Goal: Navigation & Orientation: Find specific page/section

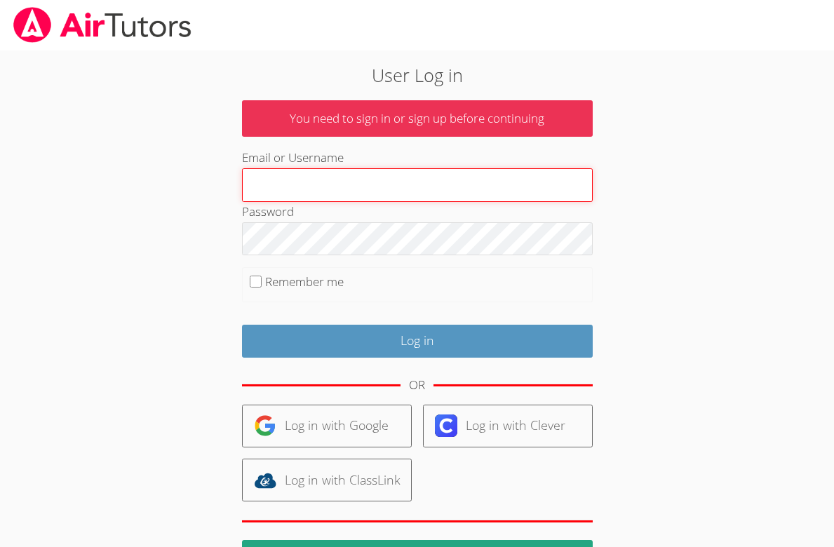
type input "tracie.hymer@gmail.com"
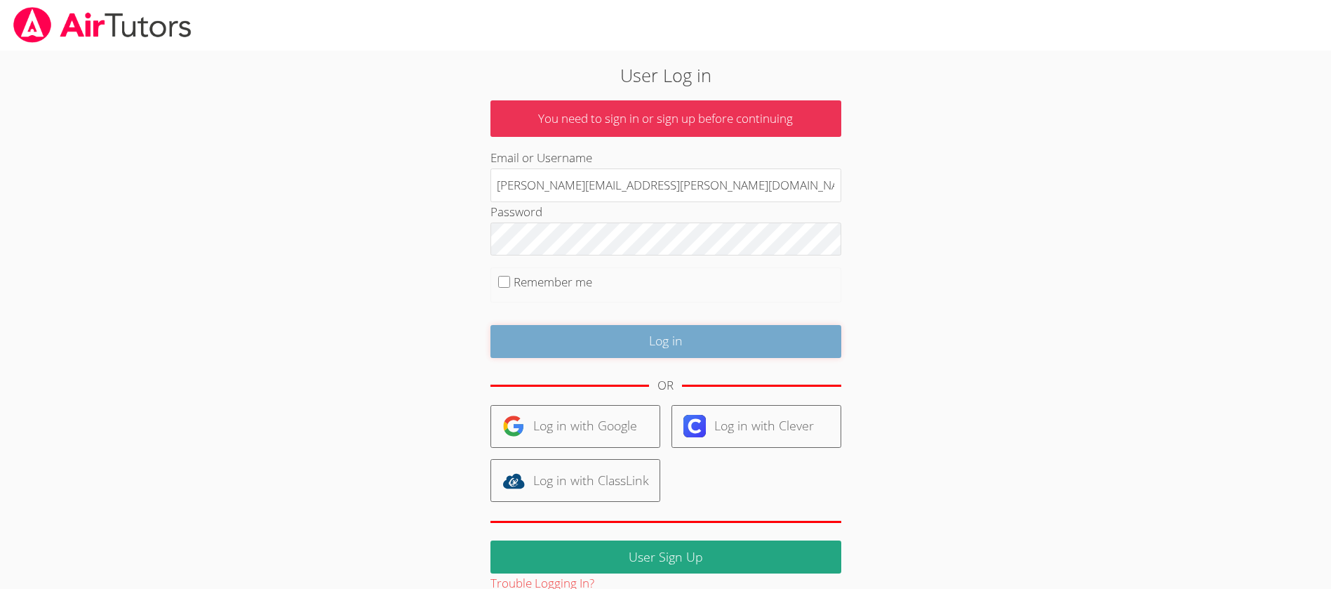
click at [639, 342] on input "Log in" at bounding box center [666, 341] width 351 height 33
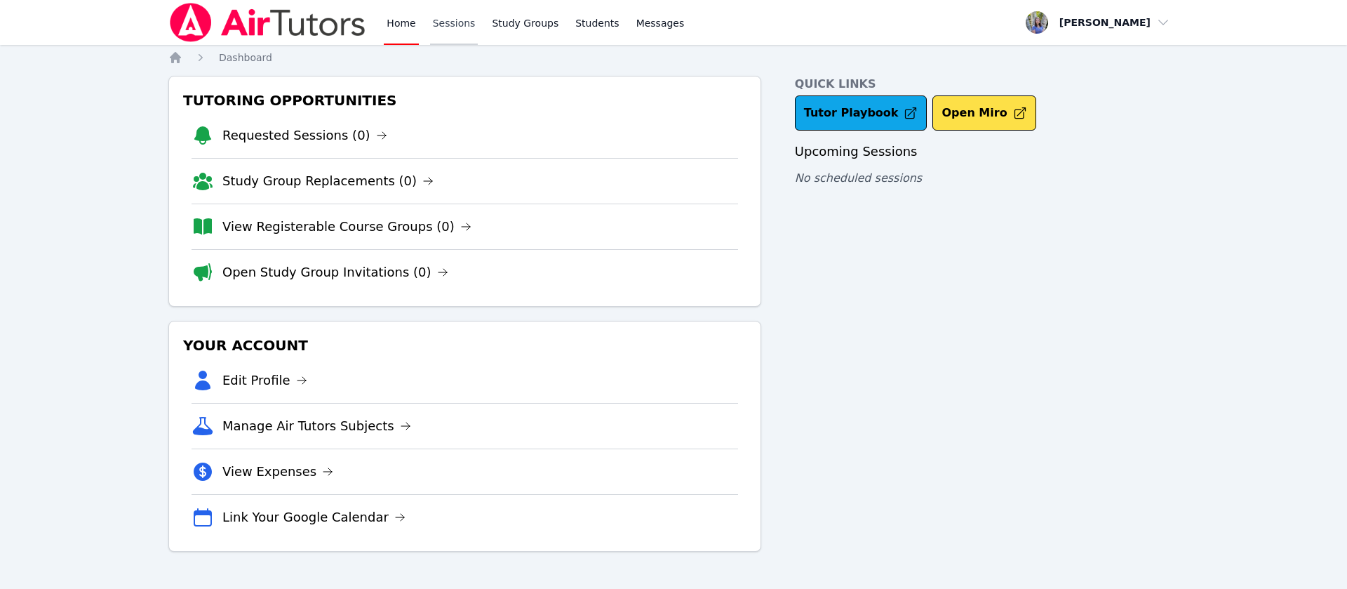
click at [462, 27] on link "Sessions" at bounding box center [454, 22] width 48 height 45
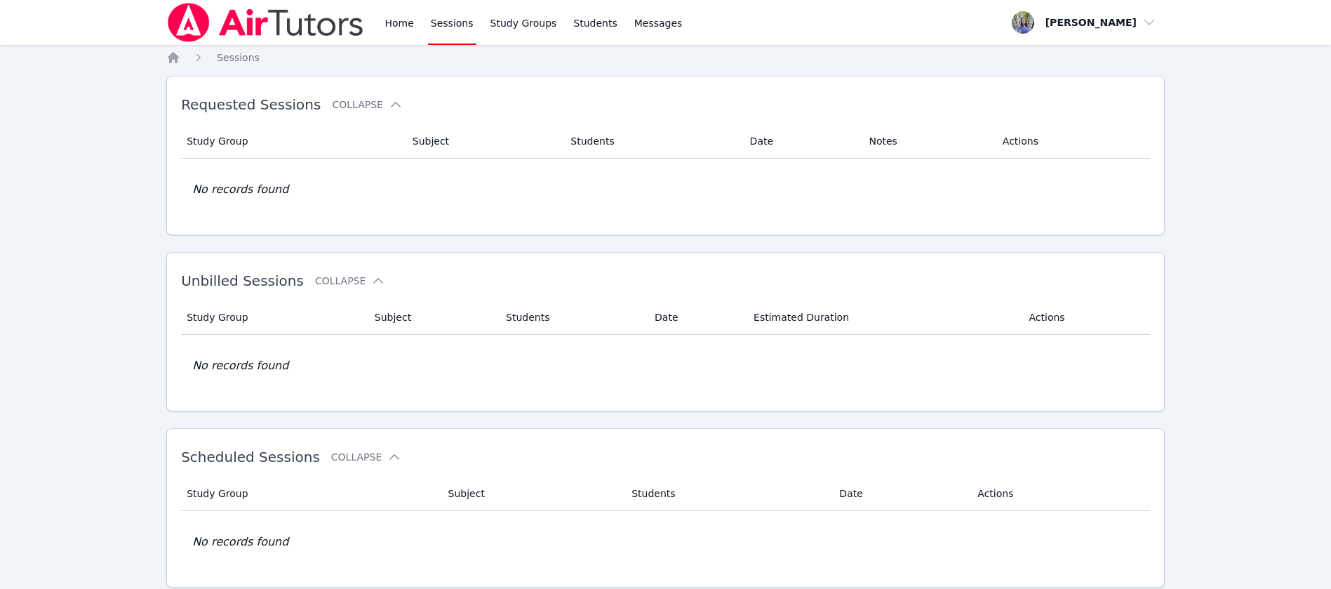
scroll to position [129, 0]
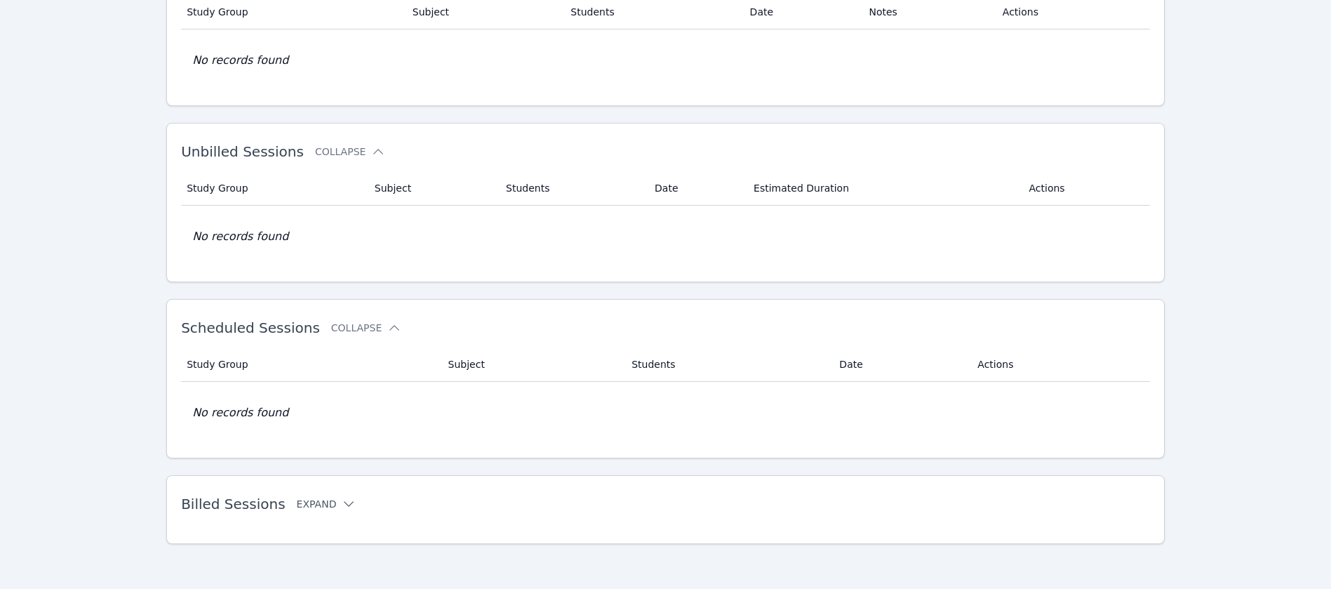
click at [326, 498] on button "Expand" at bounding box center [327, 504] width 60 height 14
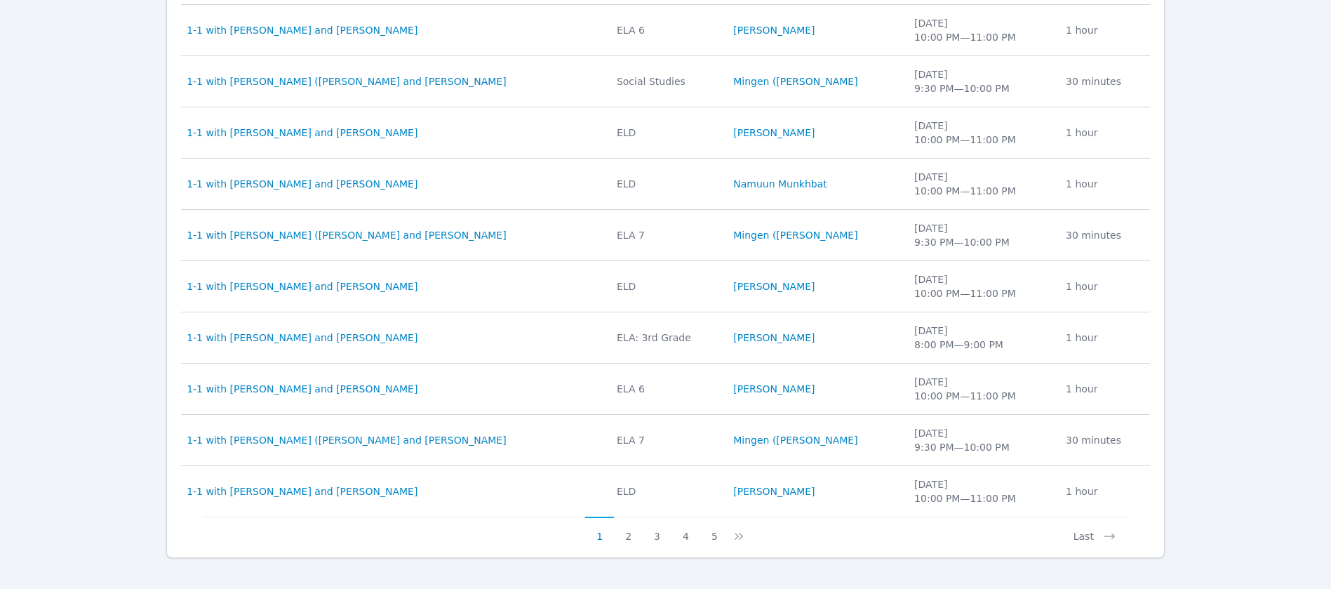
scroll to position [696, 0]
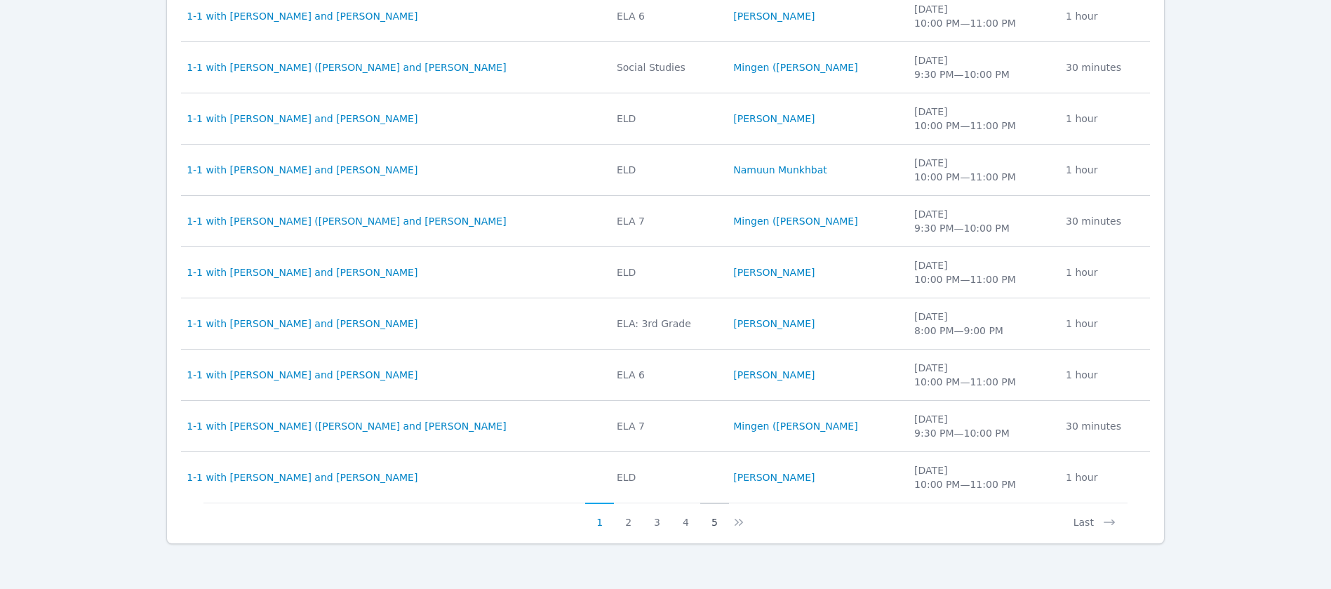
click at [719, 524] on button "5" at bounding box center [714, 515] width 29 height 27
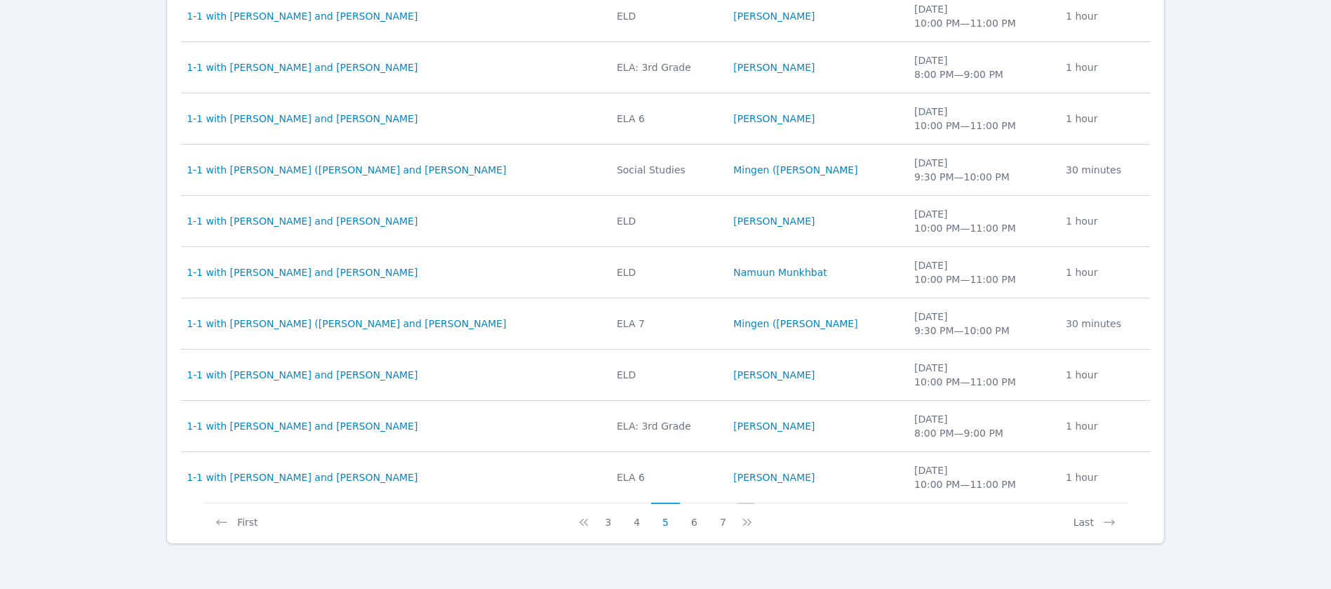
click at [745, 521] on icon at bounding box center [745, 522] width 4 height 7
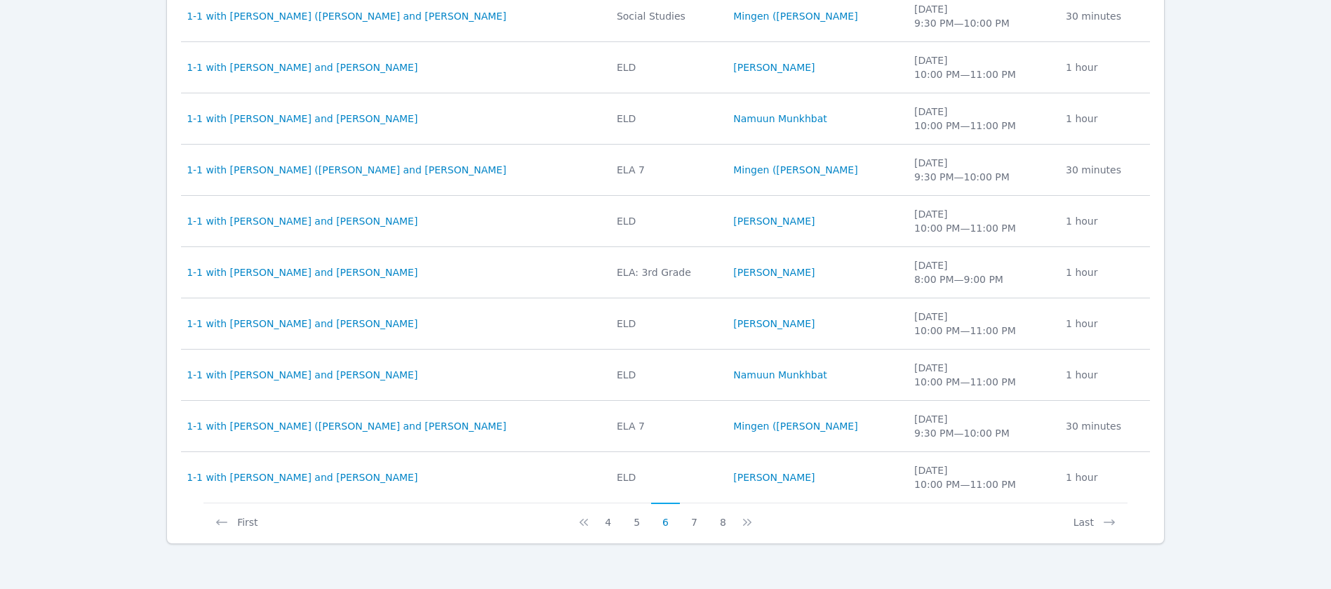
click at [745, 521] on icon at bounding box center [745, 522] width 4 height 7
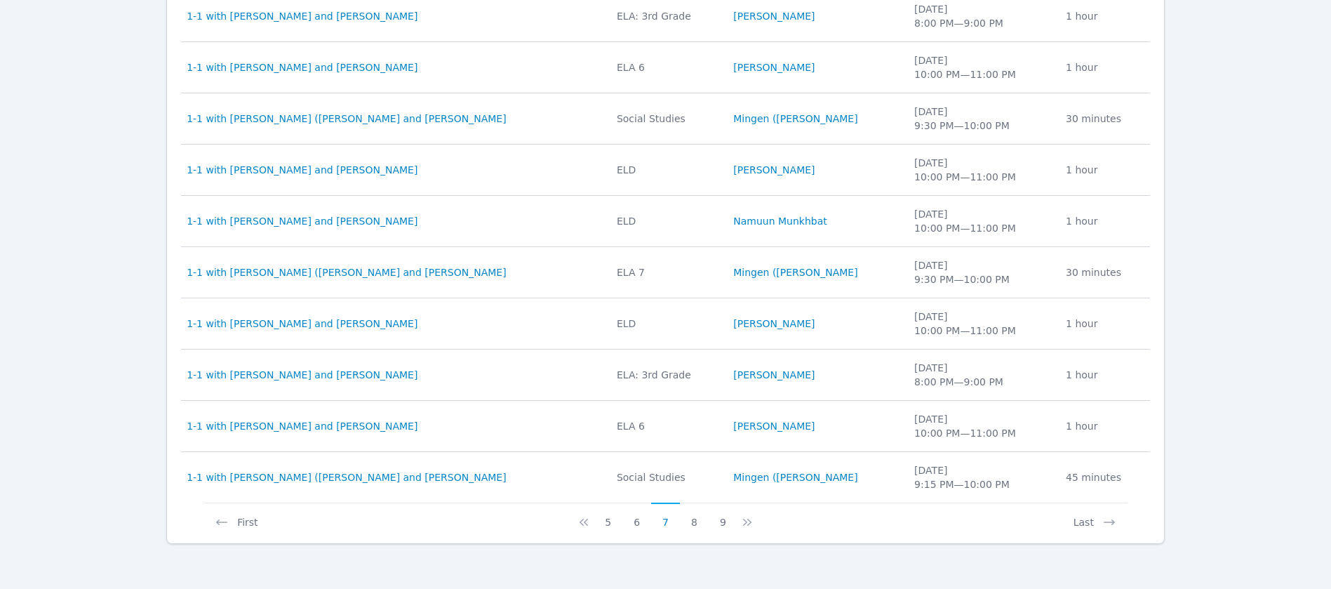
click at [745, 521] on icon at bounding box center [745, 522] width 4 height 7
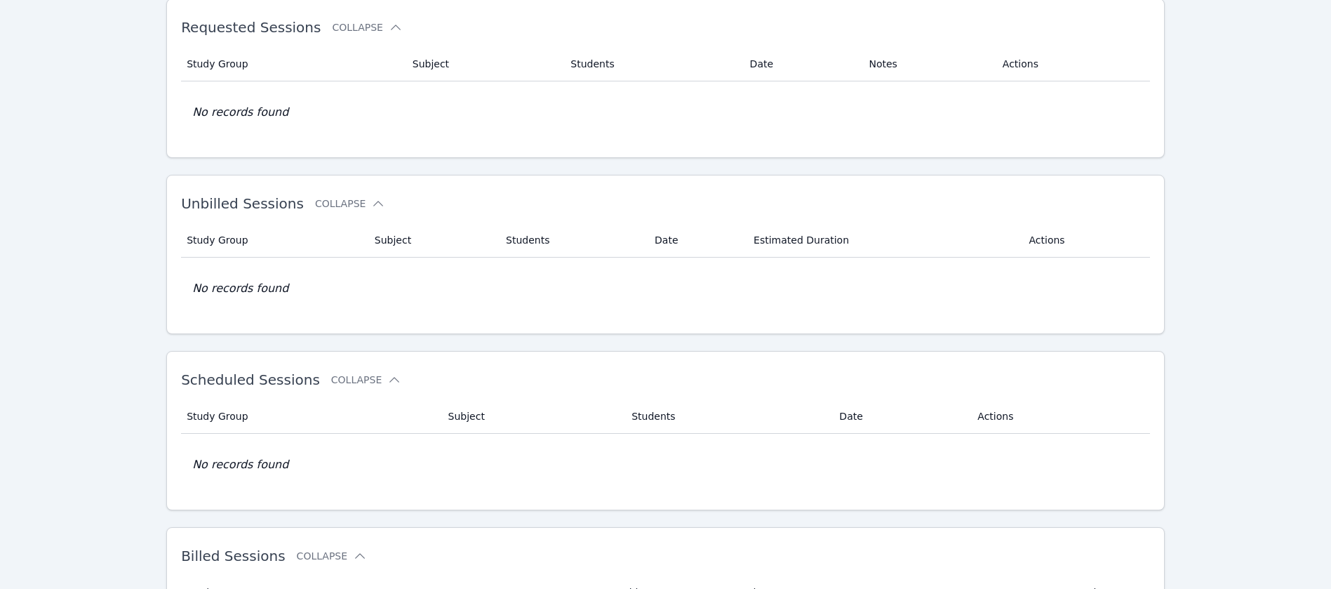
click at [745, 521] on div "Home Sessions Requested Sessions Collapse Study Group Subject Students Date Not…" at bounding box center [665, 590] width 999 height 1234
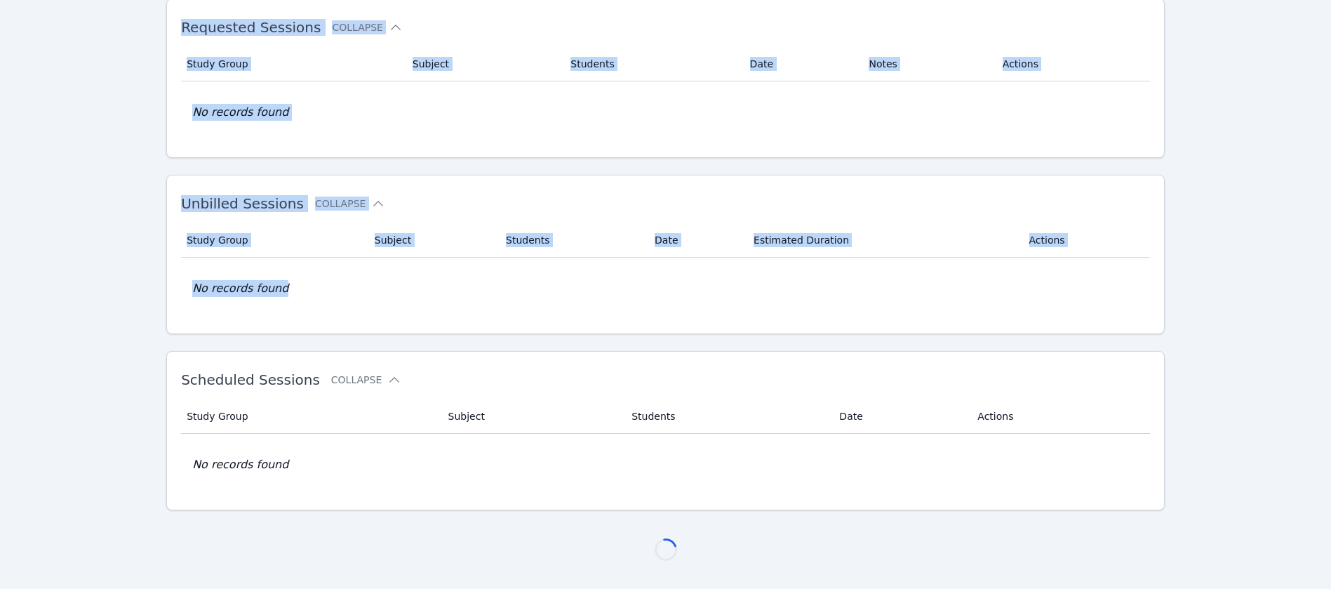
click at [745, 521] on div "Home Sessions Requested Sessions Collapse Study Group Subject Students Date Not…" at bounding box center [665, 280] width 999 height 615
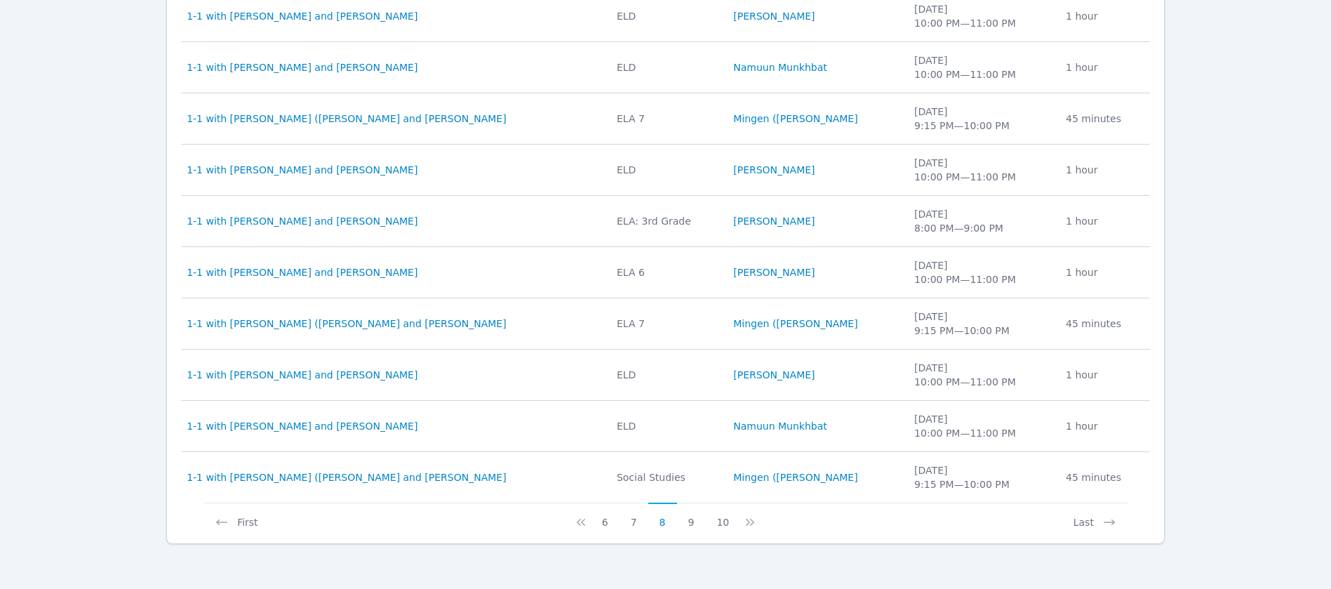
click at [745, 521] on icon at bounding box center [750, 522] width 14 height 14
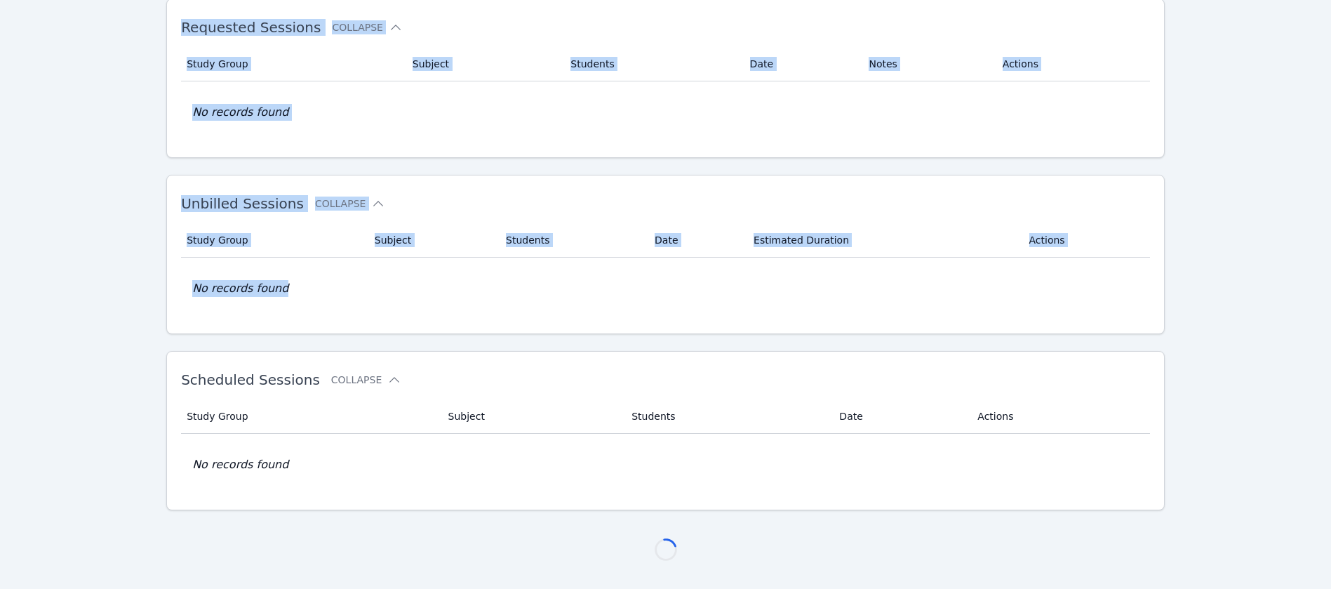
scroll to position [77, 0]
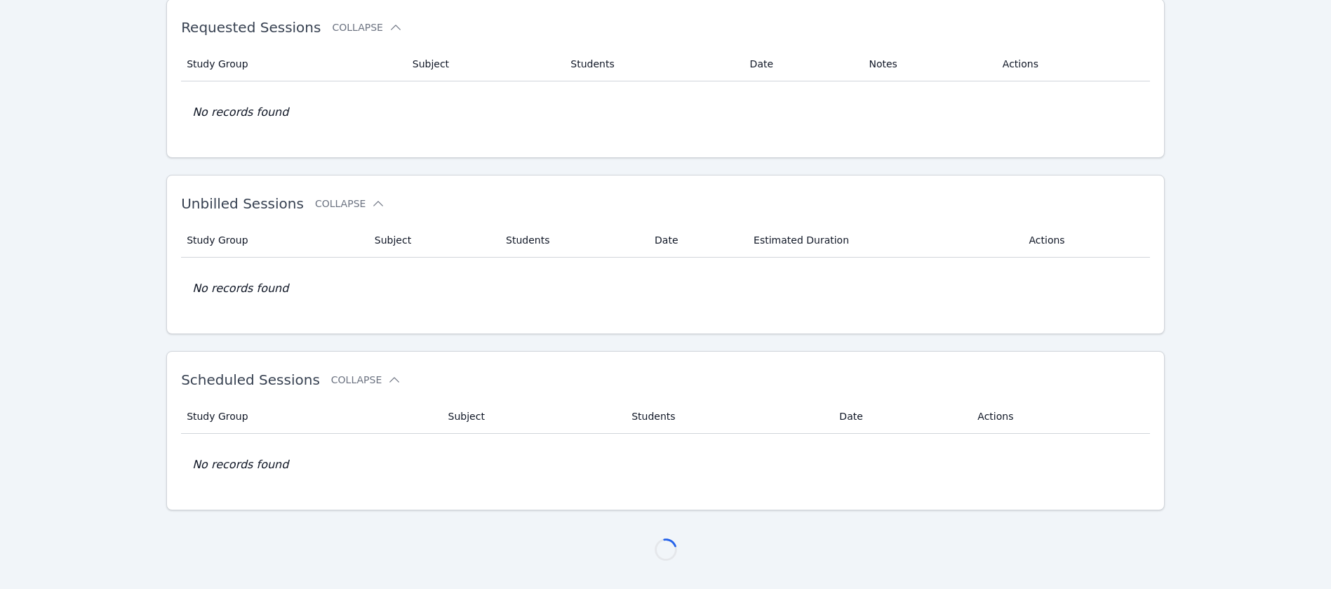
click at [745, 521] on div "Home Sessions Requested Sessions Collapse Study Group Subject Students Date Not…" at bounding box center [665, 280] width 999 height 615
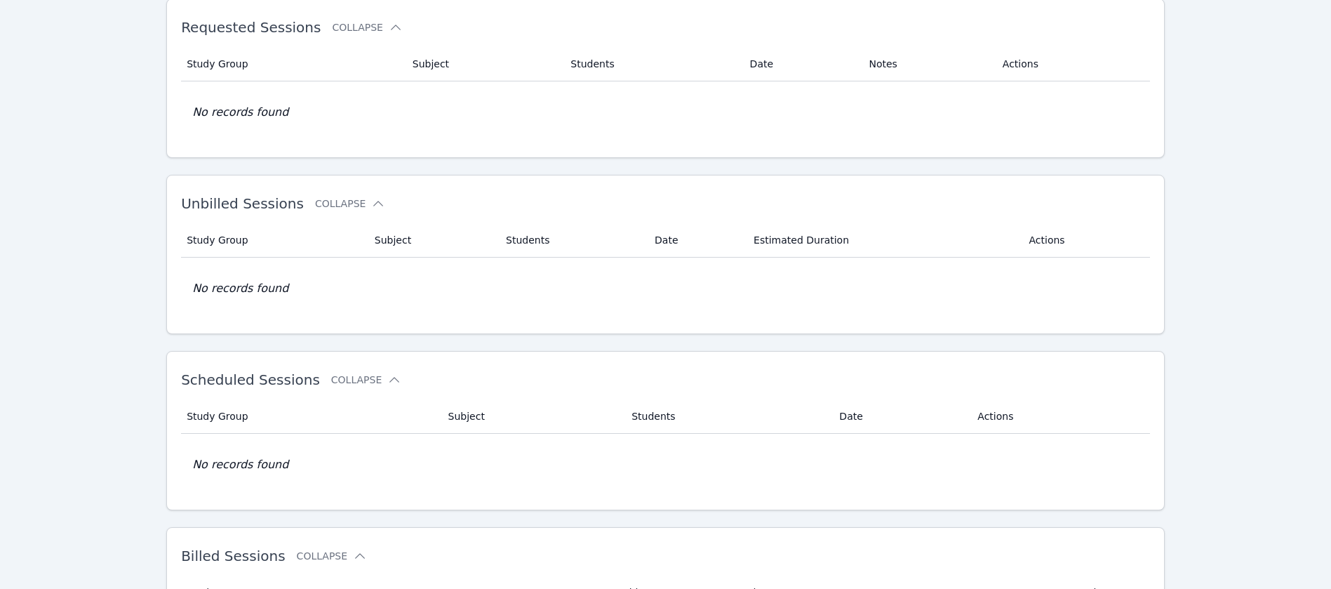
scroll to position [696, 0]
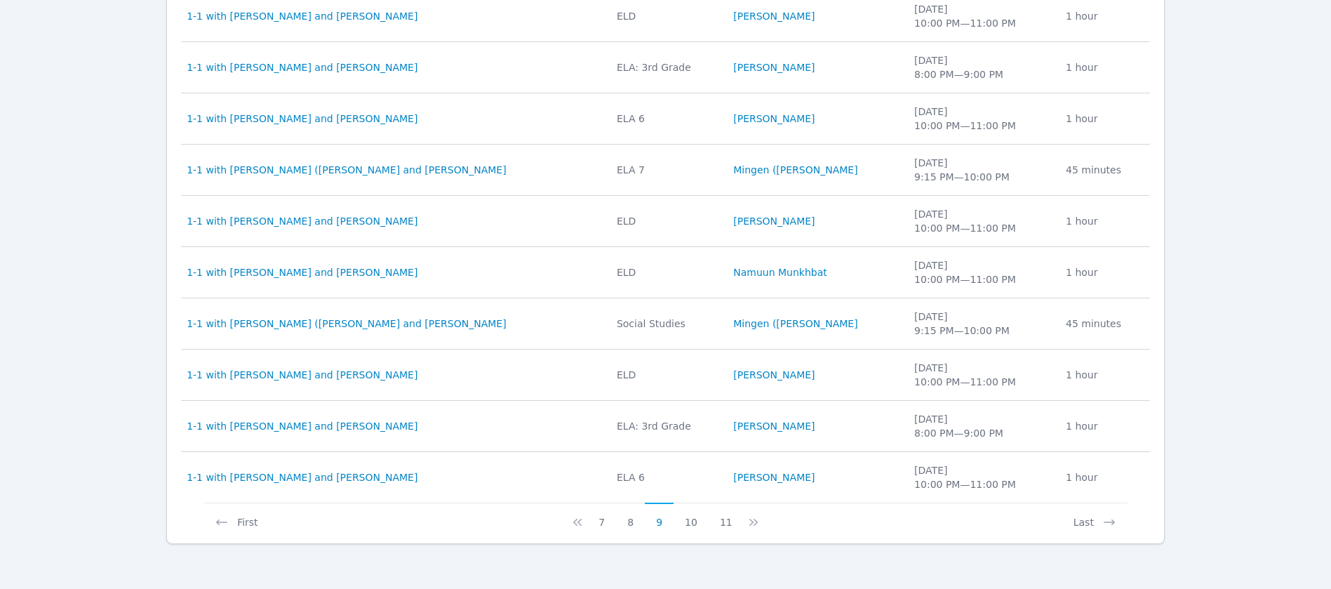
click at [747, 521] on icon at bounding box center [754, 522] width 14 height 14
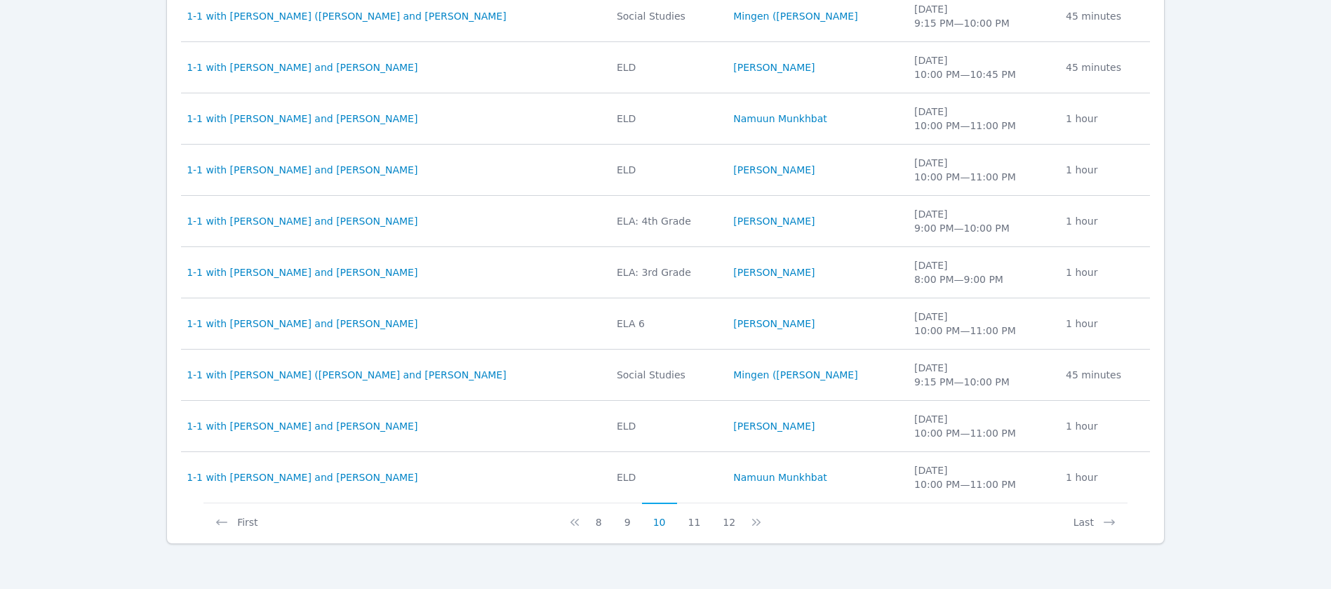
click at [750, 521] on icon at bounding box center [757, 522] width 14 height 14
click at [750, 521] on button at bounding box center [758, 515] width 17 height 27
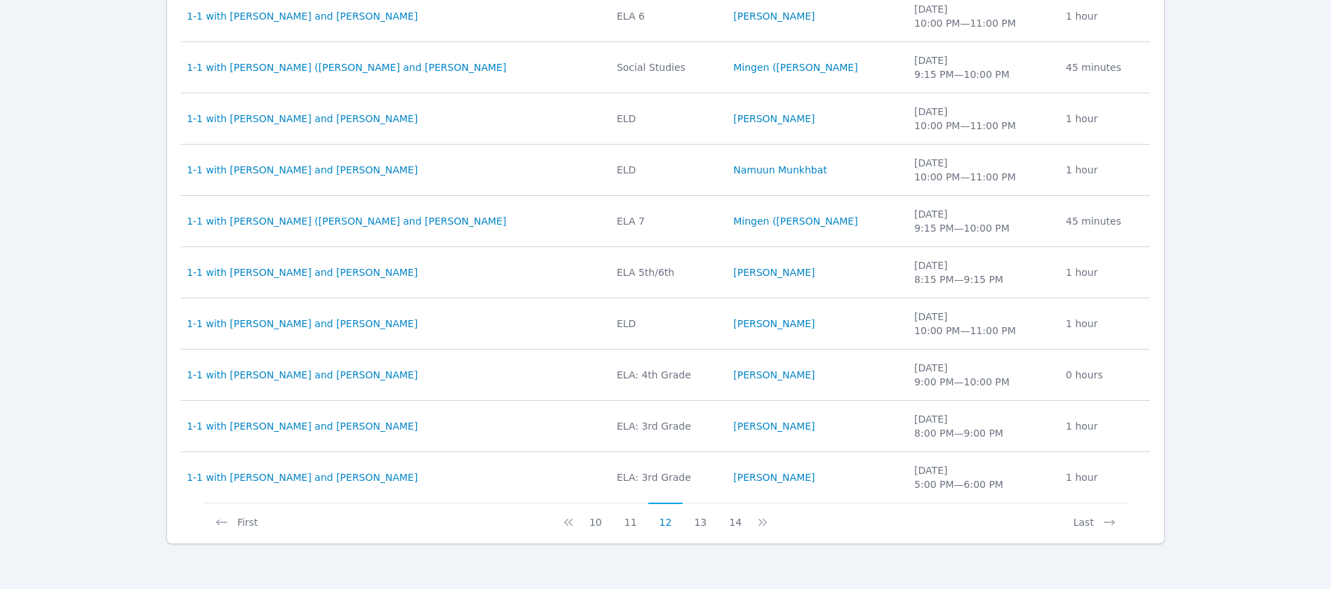
click at [753, 521] on button at bounding box center [761, 515] width 17 height 27
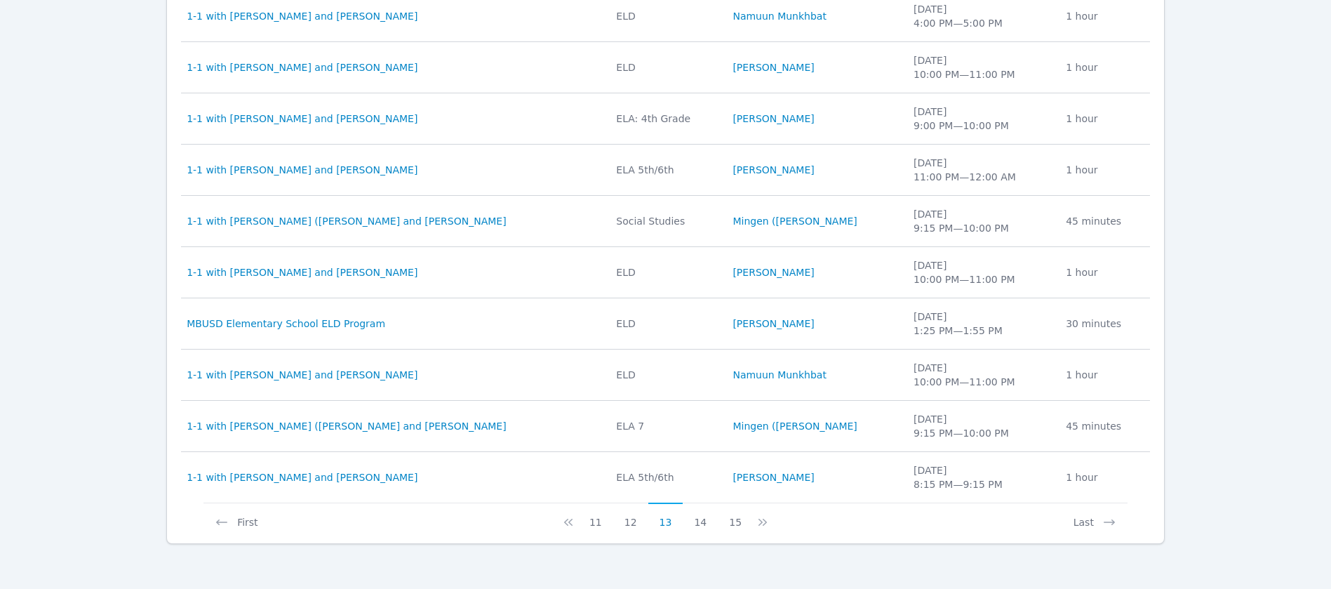
click at [753, 521] on button at bounding box center [761, 515] width 17 height 27
click at [745, 521] on button "16" at bounding box center [735, 515] width 35 height 27
click at [745, 521] on button "18" at bounding box center [735, 515] width 35 height 27
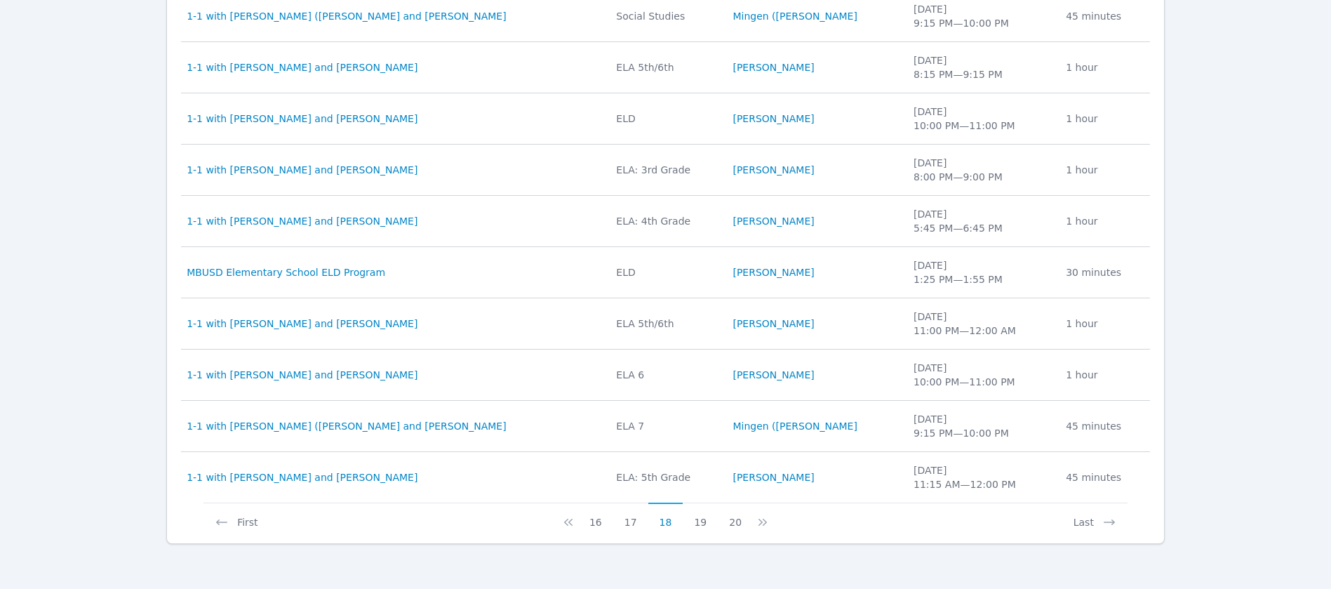
click at [745, 521] on button "20" at bounding box center [735, 515] width 35 height 27
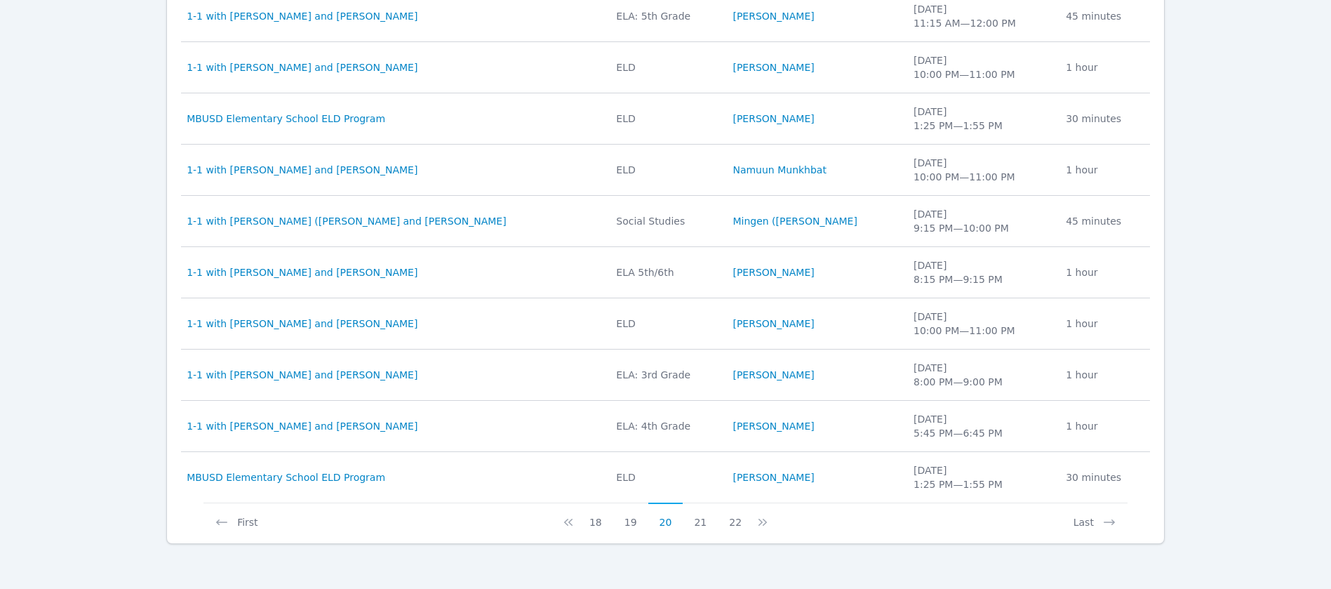
click at [745, 521] on button "22" at bounding box center [735, 515] width 35 height 27
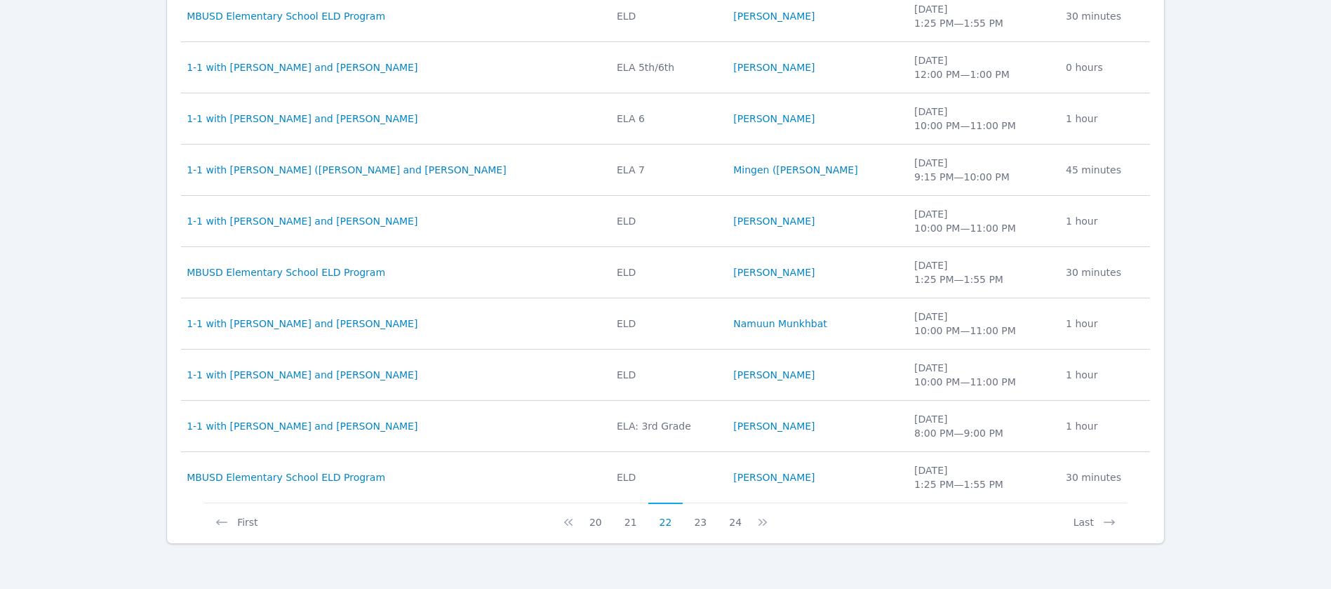
click at [745, 521] on button "24" at bounding box center [735, 515] width 35 height 27
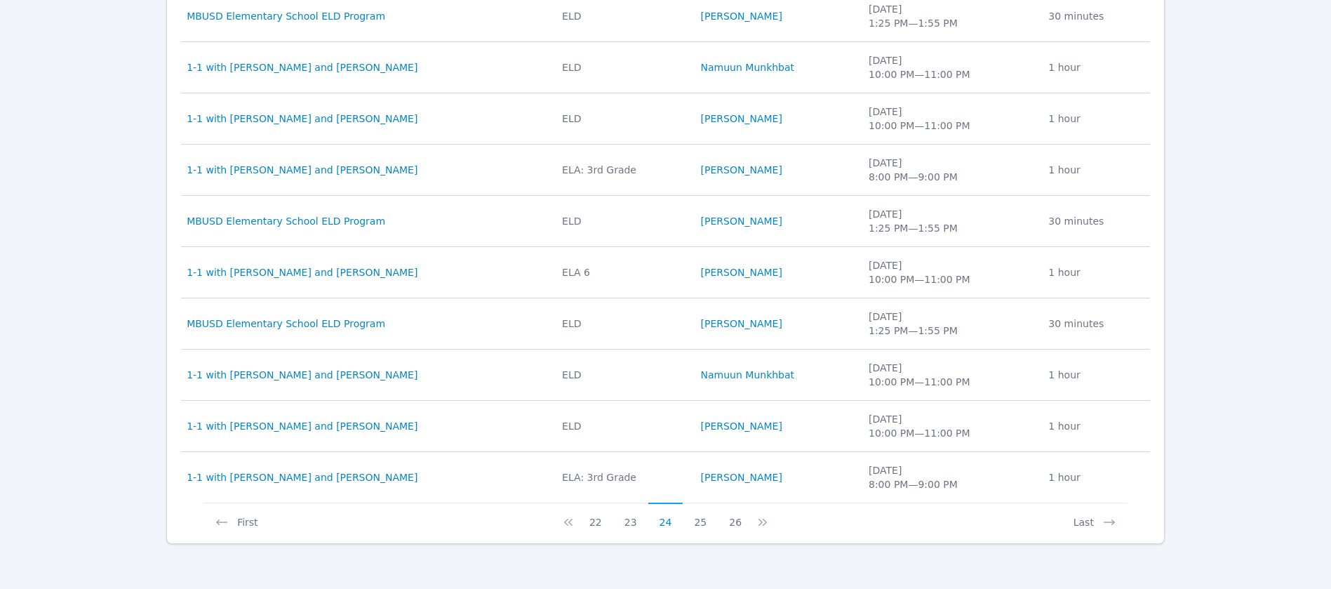
click at [745, 521] on button "26" at bounding box center [735, 515] width 35 height 27
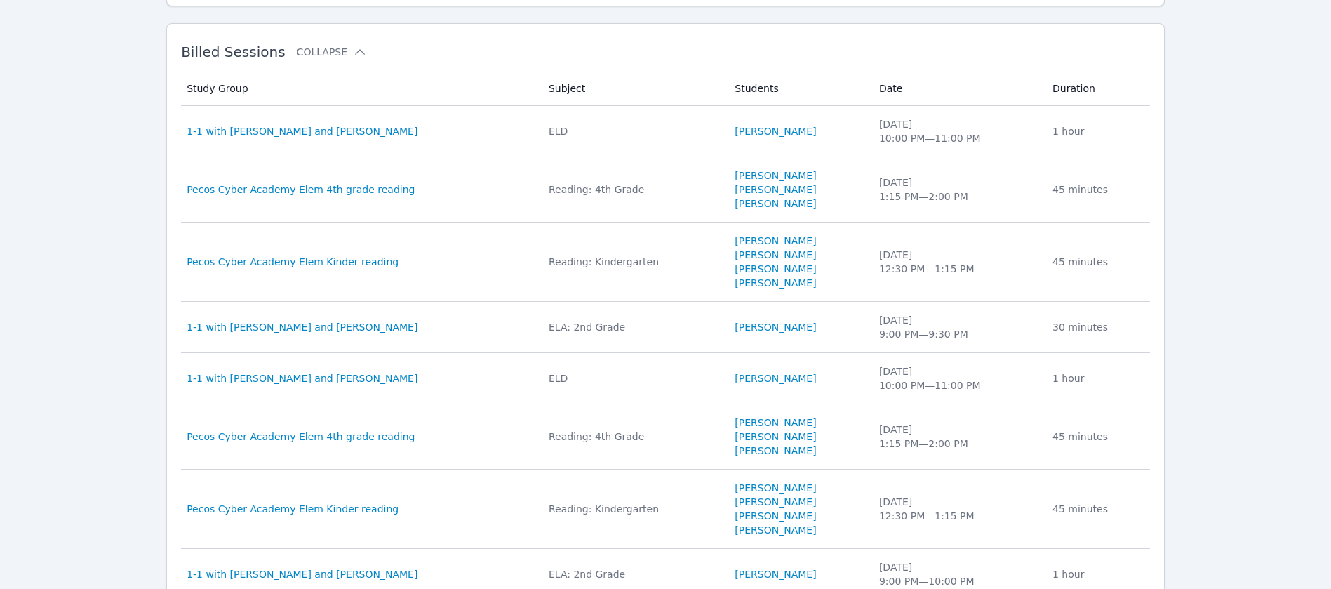
scroll to position [822, 0]
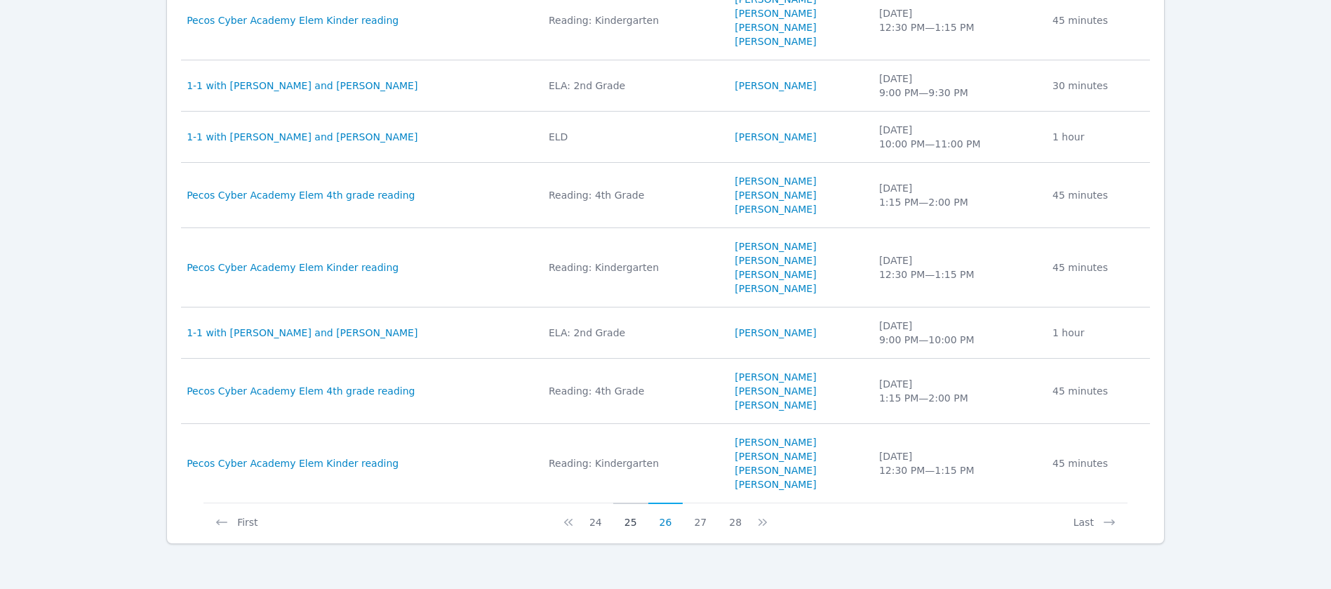
click at [627, 522] on button "25" at bounding box center [630, 515] width 35 height 27
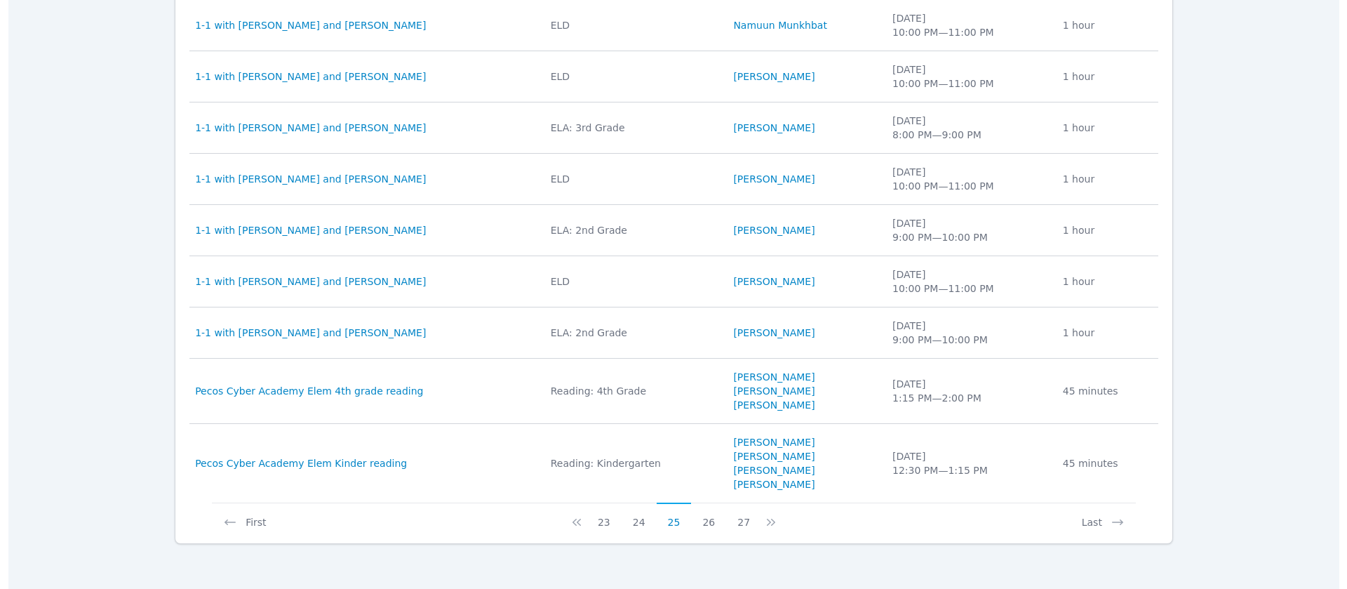
scroll to position [0, 0]
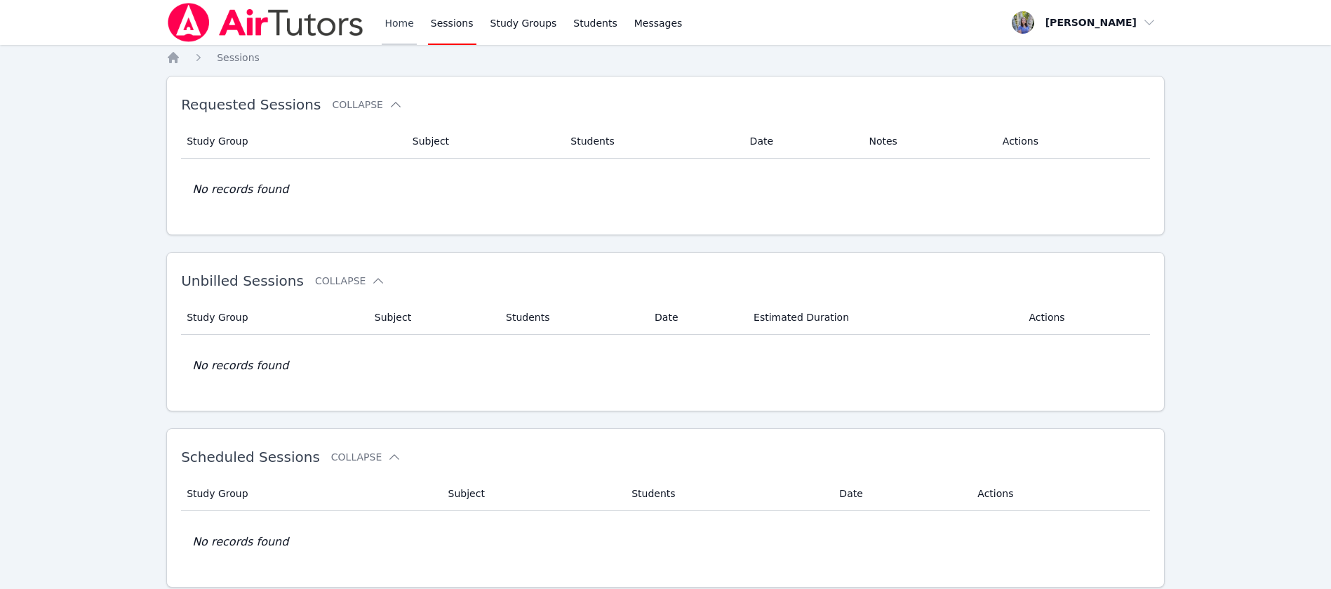
click at [382, 24] on link "Home" at bounding box center [399, 22] width 34 height 45
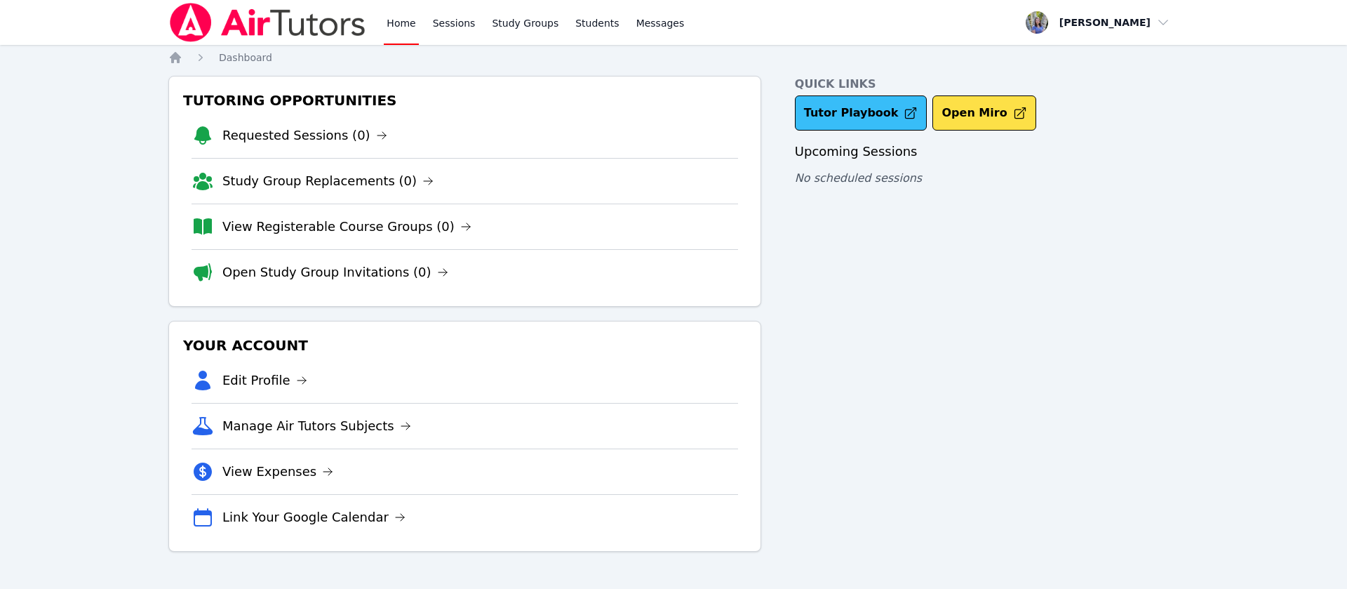
click at [841, 104] on link "Tutor Playbook" at bounding box center [861, 112] width 133 height 35
